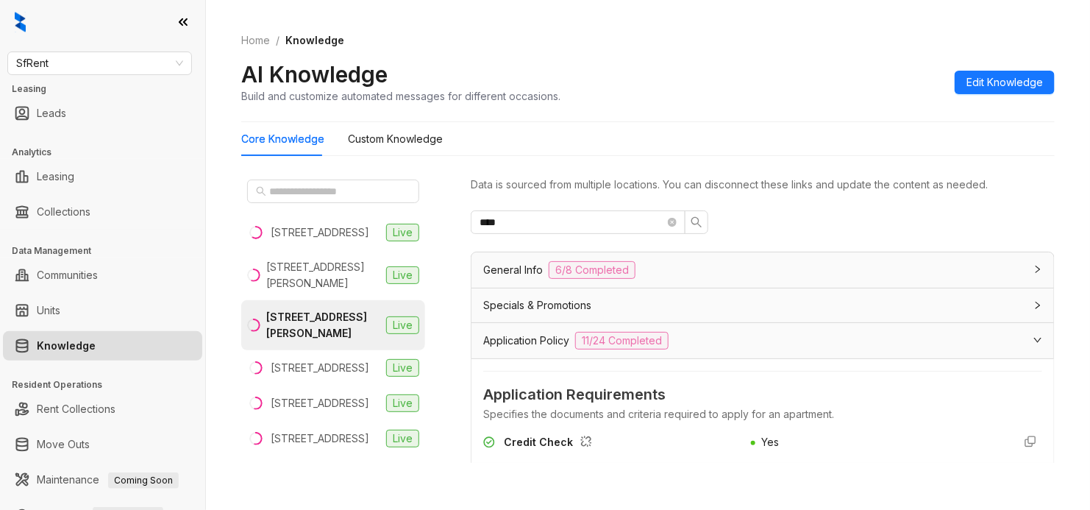
scroll to position [276, 0]
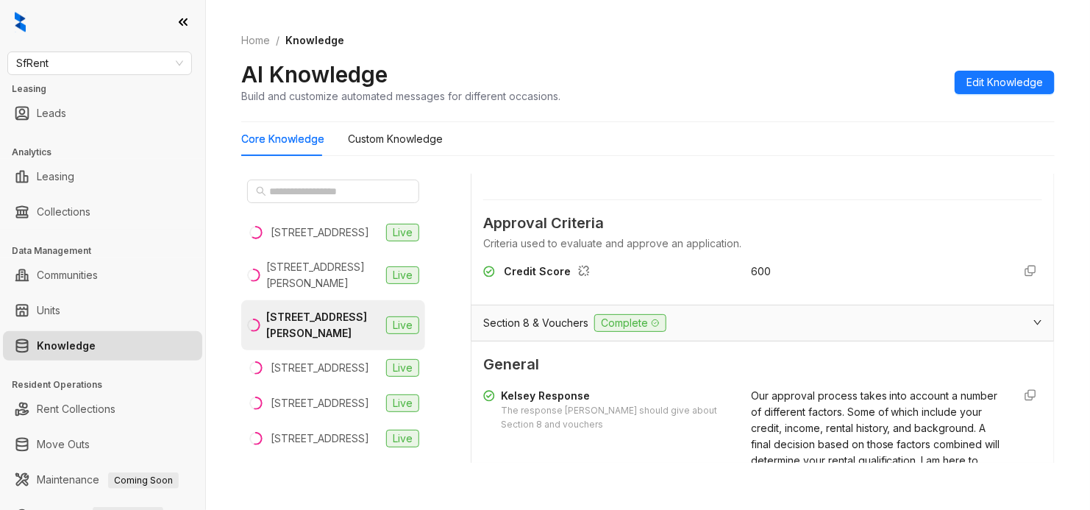
click at [100, 50] on div "SfRent Leasing Leads Analytics Leasing Collections Data Management Communities …" at bounding box center [102, 255] width 205 height 510
click at [118, 74] on span "SfRent" at bounding box center [99, 63] width 167 height 22
click at [132, 61] on span "SfRent" at bounding box center [99, 63] width 167 height 22
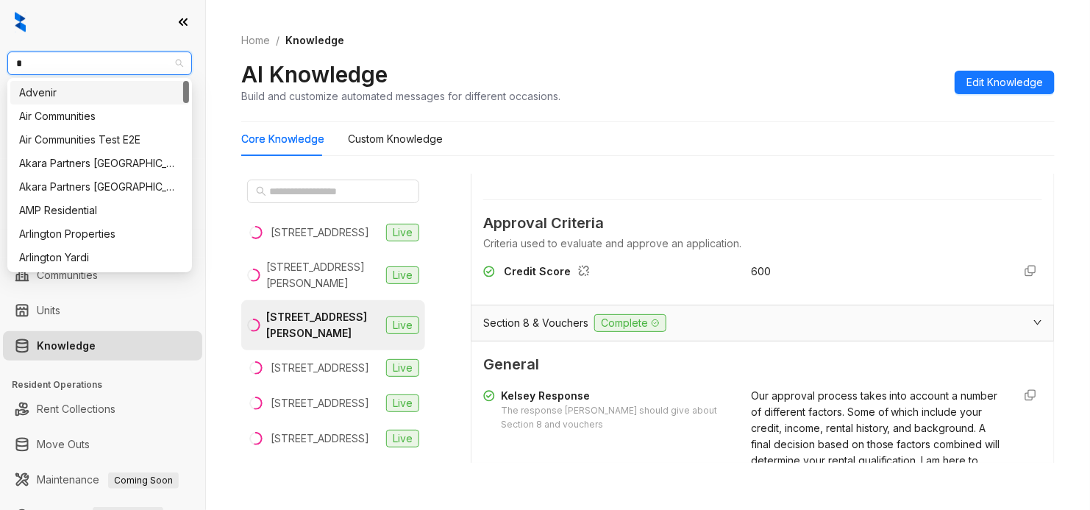
type input "**"
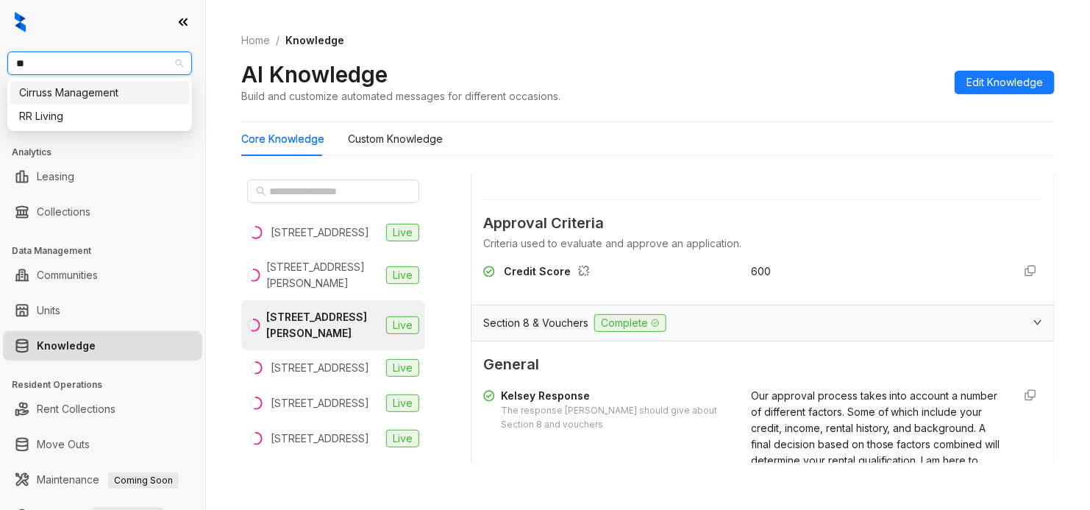
click at [129, 101] on div "Cirruss Management" at bounding box center [99, 93] width 179 height 24
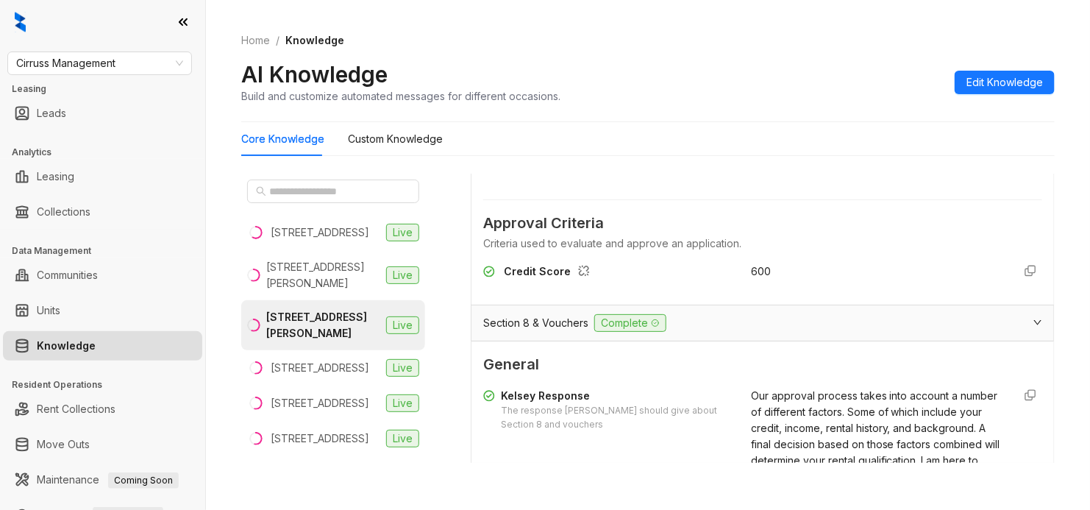
click at [66, 101] on link "Leads" at bounding box center [51, 113] width 29 height 29
click at [126, 62] on span "Cirruss Management" at bounding box center [99, 63] width 167 height 22
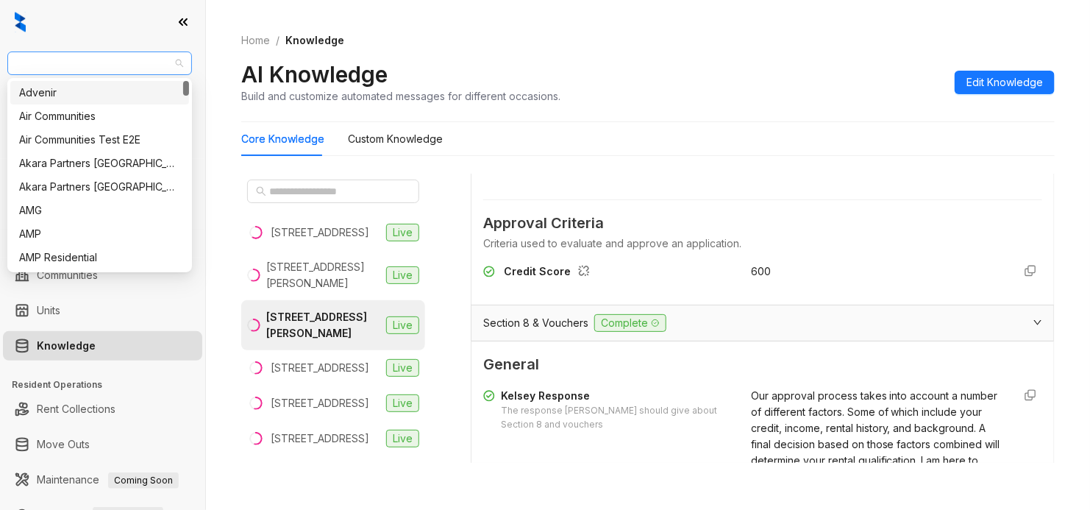
click at [126, 62] on span "Cirruss Management" at bounding box center [99, 63] width 167 height 22
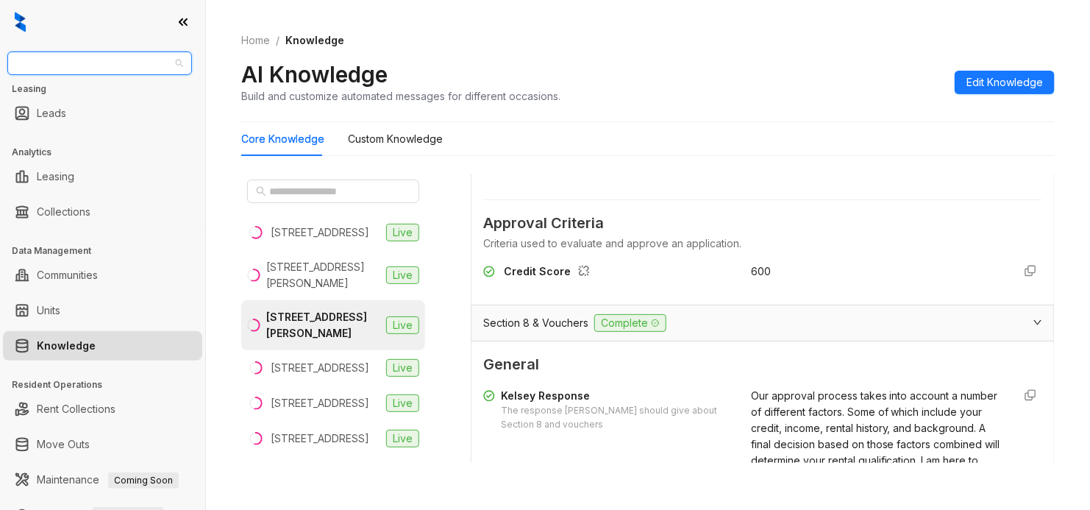
click at [126, 62] on span "Cirruss Management" at bounding box center [99, 63] width 167 height 22
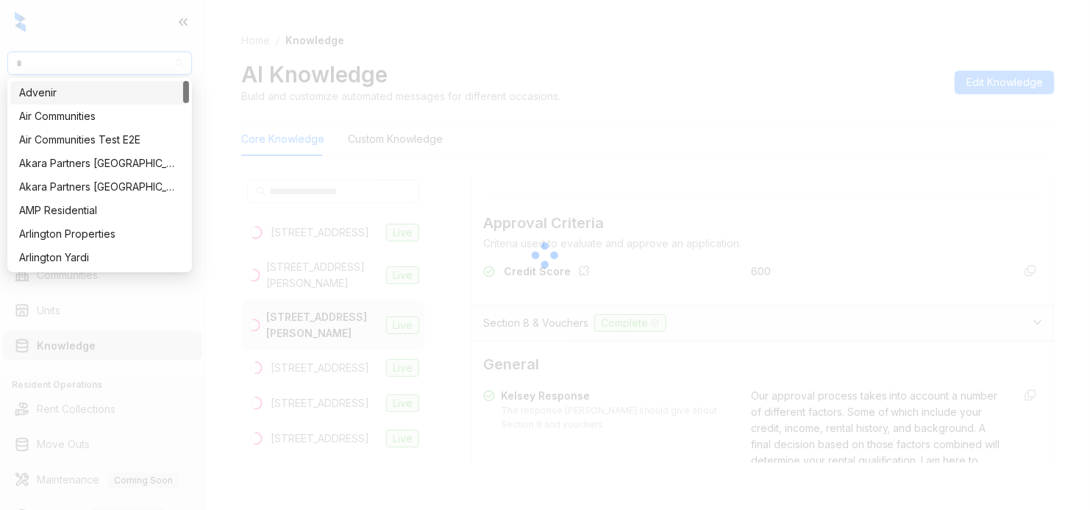
type input "**"
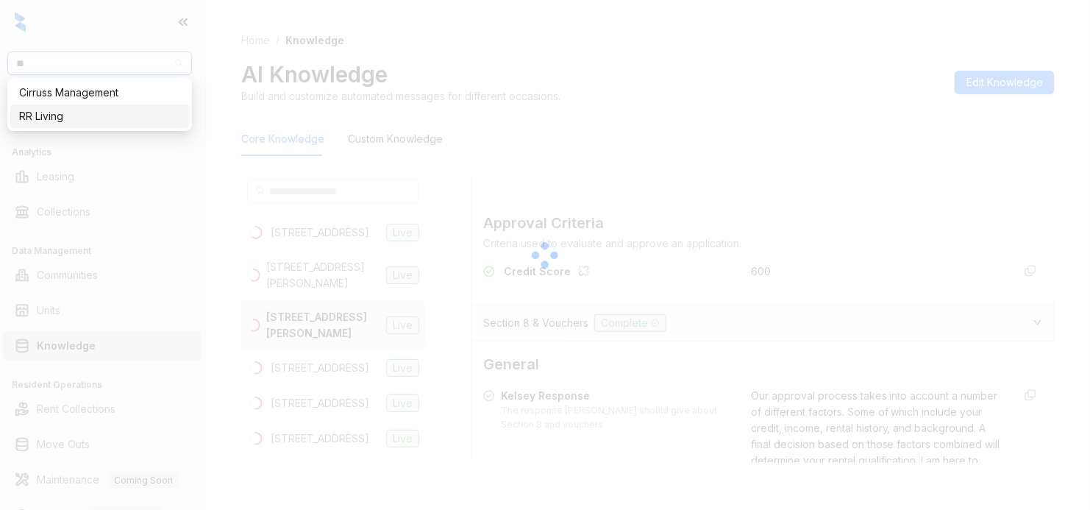
click at [101, 118] on div "RR Living" at bounding box center [99, 116] width 161 height 16
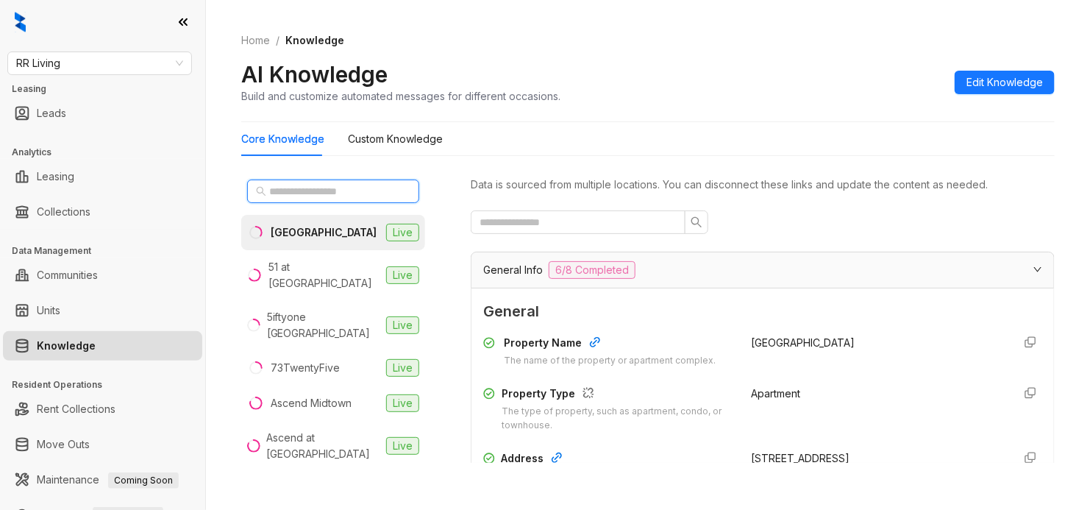
click at [318, 187] on input "text" at bounding box center [333, 191] width 129 height 16
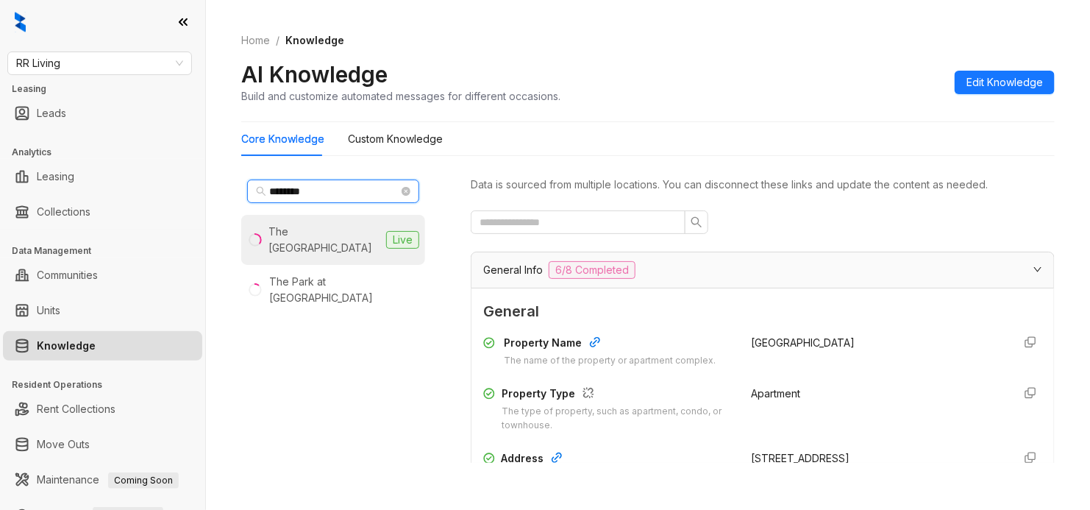
type input "********"
click at [329, 236] on div "The [GEOGRAPHIC_DATA]" at bounding box center [324, 240] width 112 height 32
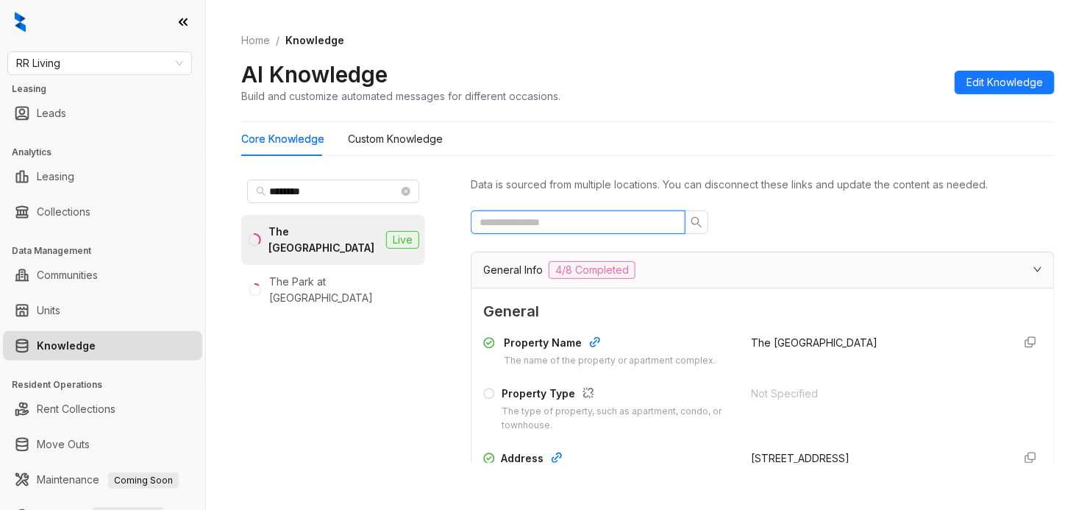
click at [632, 217] on input "text" at bounding box center [571, 222] width 185 height 16
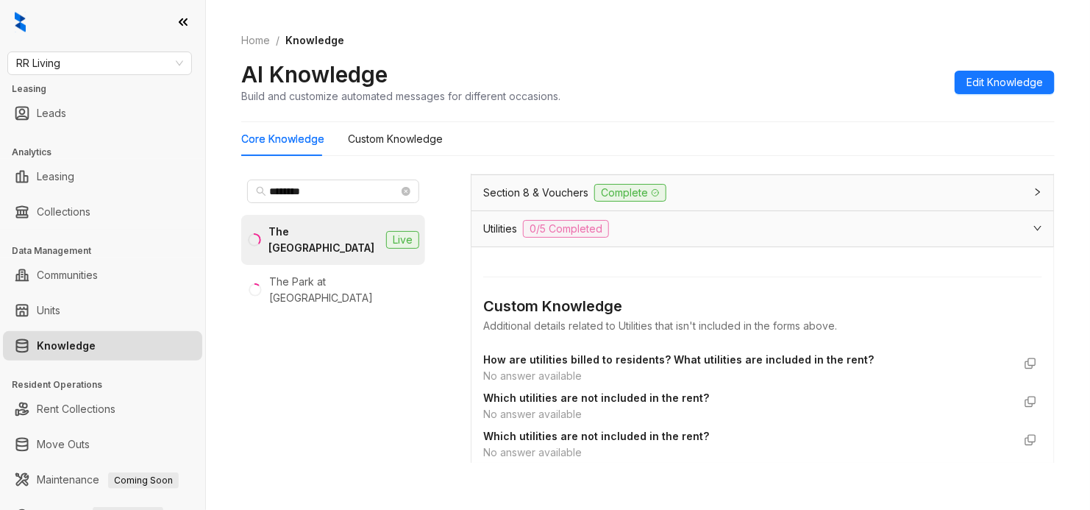
scroll to position [276, 0]
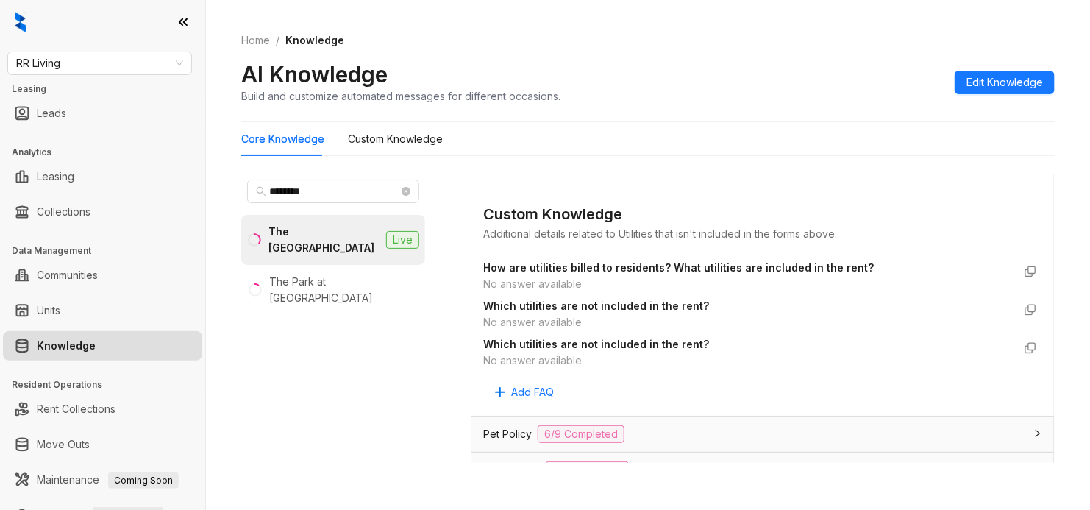
type input "*****"
click at [729, 274] on strong "How are utilities billed to residents? What utilities are included in the rent?" at bounding box center [678, 267] width 390 height 12
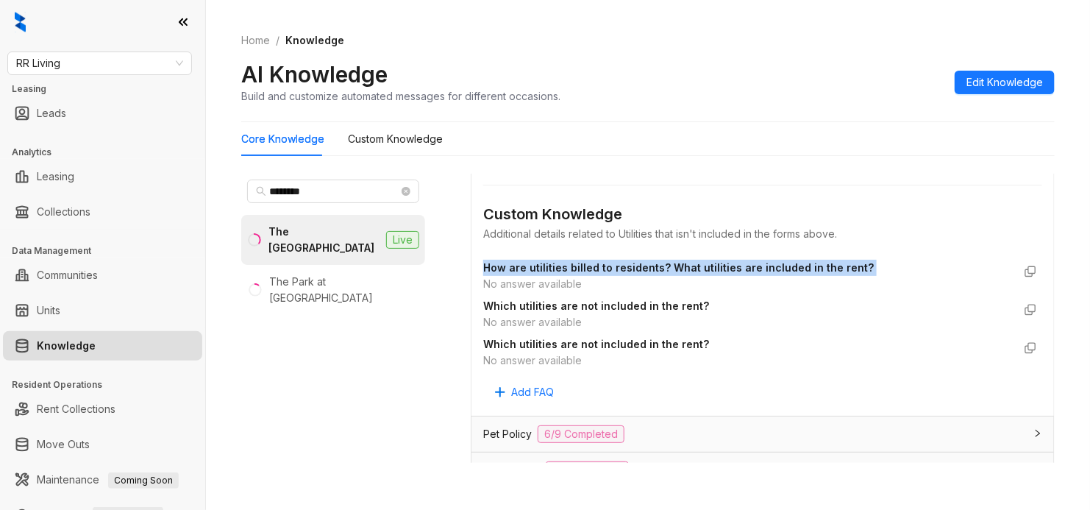
click at [729, 274] on strong "How are utilities billed to residents? What utilities are included in the rent?" at bounding box center [678, 267] width 390 height 12
copy strong "How are utilities billed to residents? What utilities are included in the rent?"
